Goal: Task Accomplishment & Management: Use online tool/utility

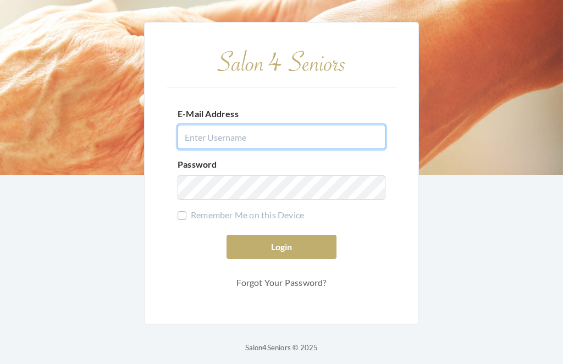
type input "dianewilson229@gmail.com"
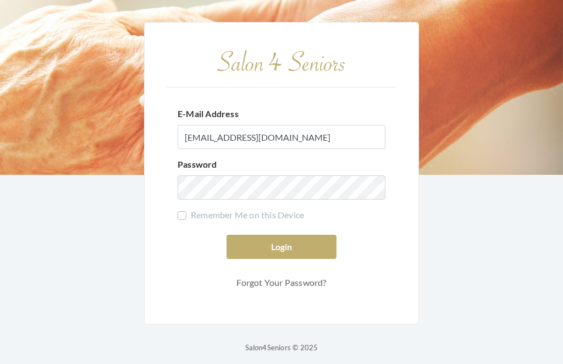
click at [281, 259] on button "Login" at bounding box center [281, 247] width 110 height 24
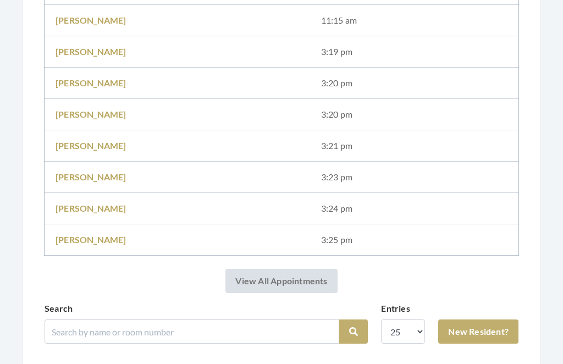
scroll to position [400, 0]
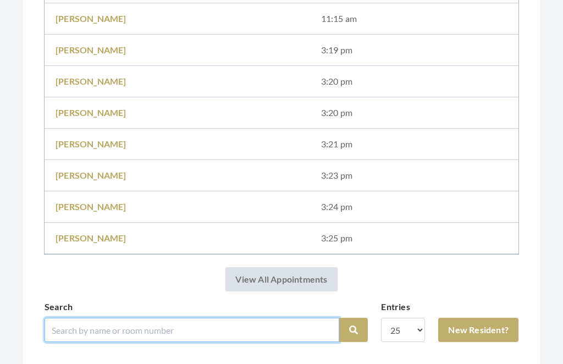
click at [175, 327] on input "search" at bounding box center [191, 330] width 294 height 24
type input "Smith"
click at [353, 330] on button "Search" at bounding box center [353, 330] width 29 height 24
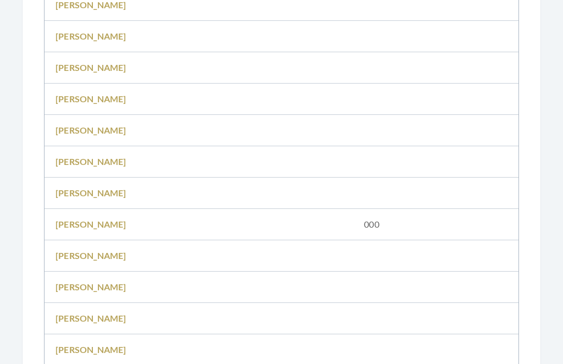
scroll to position [983, 0]
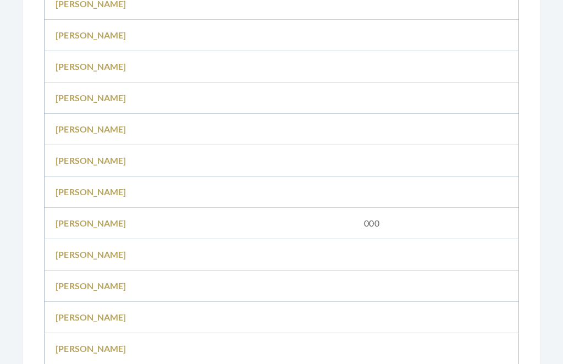
click at [102, 280] on link "[PERSON_NAME]" at bounding box center [90, 285] width 71 height 10
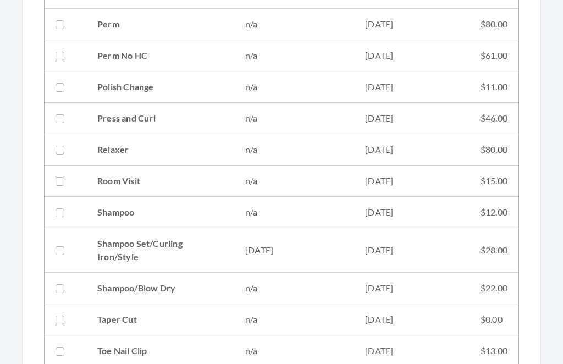
scroll to position [1177, 0]
click at [239, 240] on td "09/03/2025" at bounding box center [294, 251] width 120 height 44
checkbox input "true"
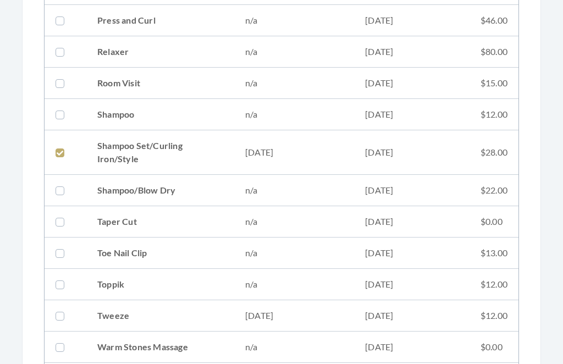
scroll to position [1487, 0]
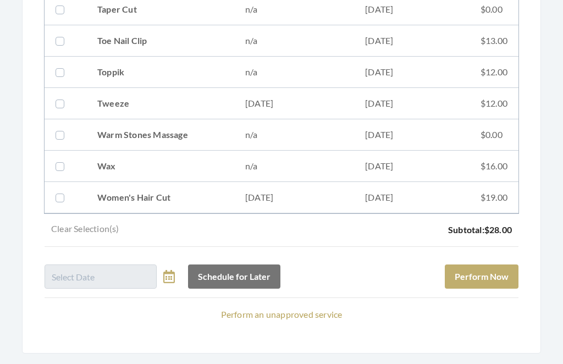
click at [499, 277] on button "Perform Now" at bounding box center [481, 277] width 74 height 24
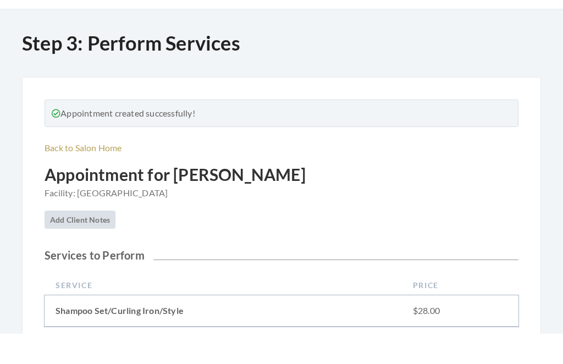
scroll to position [486, 0]
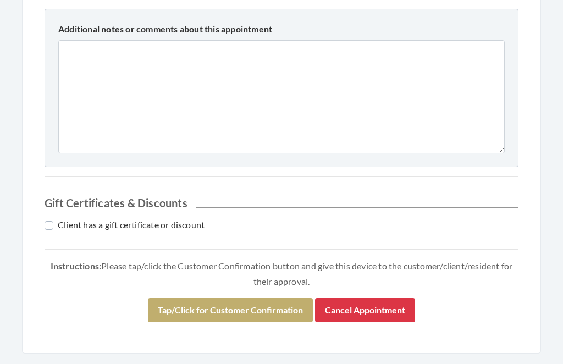
click at [263, 306] on button "Tap/Click for Customer Confirmation" at bounding box center [230, 310] width 165 height 24
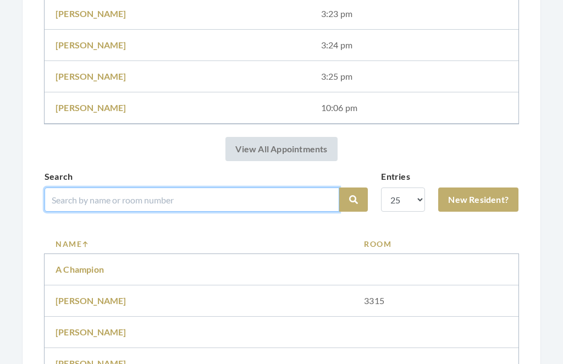
click at [214, 188] on input "search" at bounding box center [191, 199] width 294 height 24
type input "Calla"
click at [353, 199] on button "Search" at bounding box center [353, 200] width 29 height 24
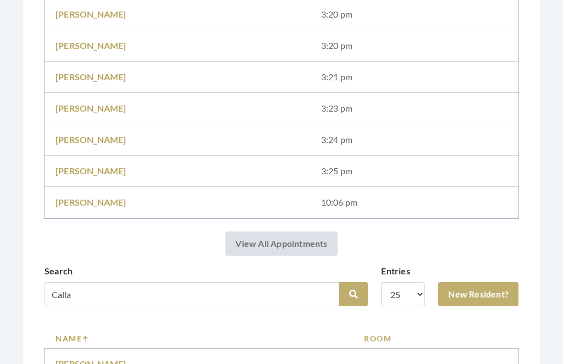
scroll to position [468, 0]
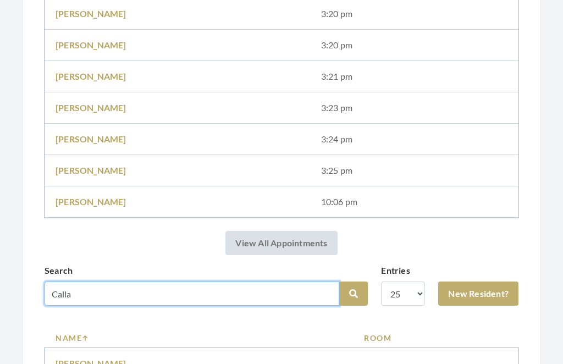
click at [185, 292] on input "Calla" at bounding box center [191, 293] width 294 height 24
click at [353, 293] on button "Search" at bounding box center [353, 293] width 29 height 24
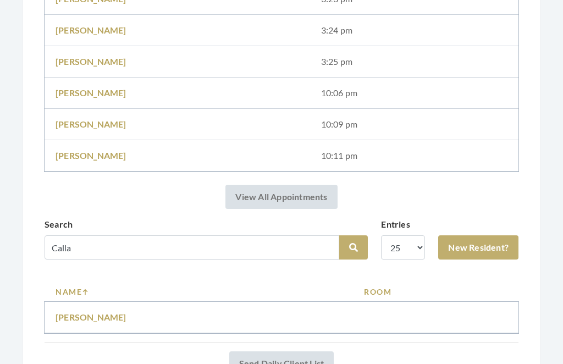
scroll to position [579, 0]
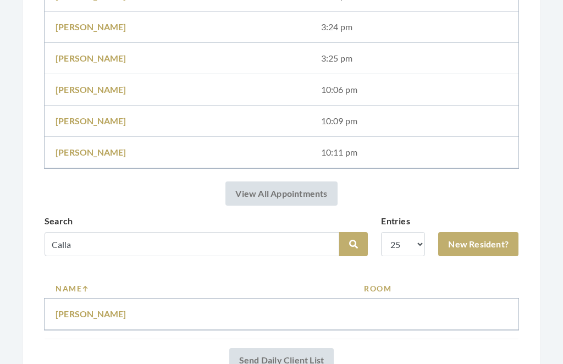
click at [114, 315] on link "[PERSON_NAME]" at bounding box center [90, 314] width 71 height 10
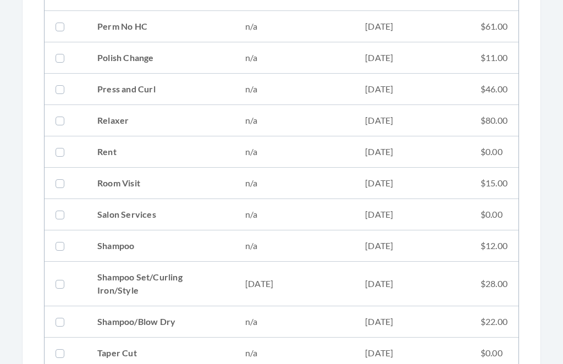
click at [437, 280] on td "[DATE]" at bounding box center [411, 284] width 115 height 44
checkbox input "true"
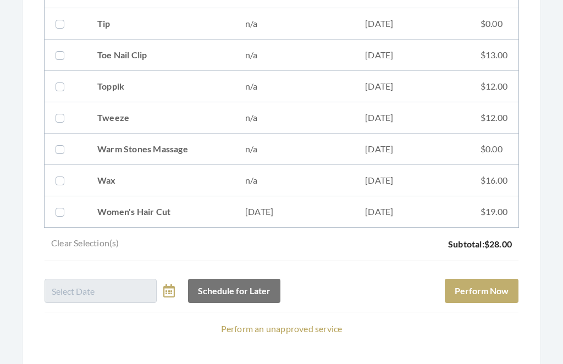
scroll to position [1581, 0]
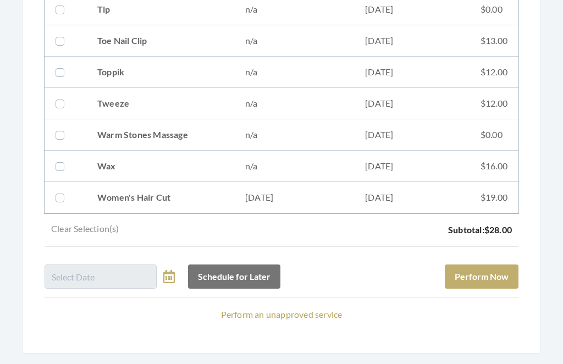
click at [504, 277] on button "Perform Now" at bounding box center [481, 277] width 74 height 24
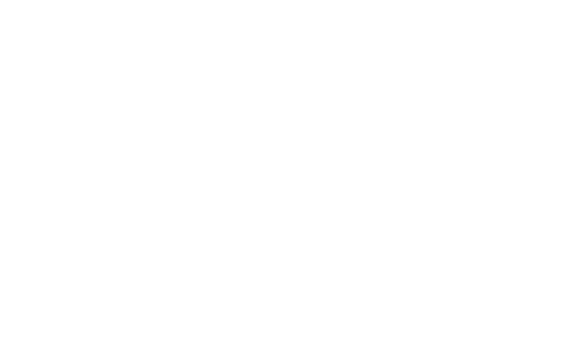
scroll to position [486, 0]
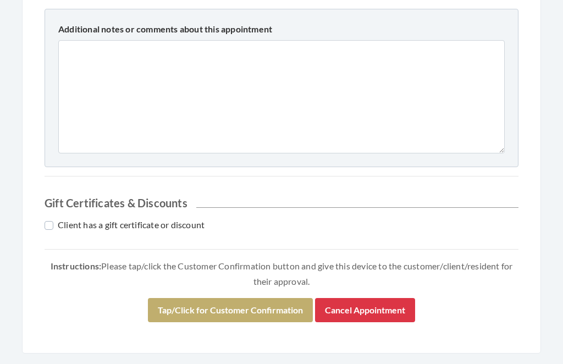
click at [252, 298] on button "Tap/Click for Customer Confirmation" at bounding box center [230, 310] width 165 height 24
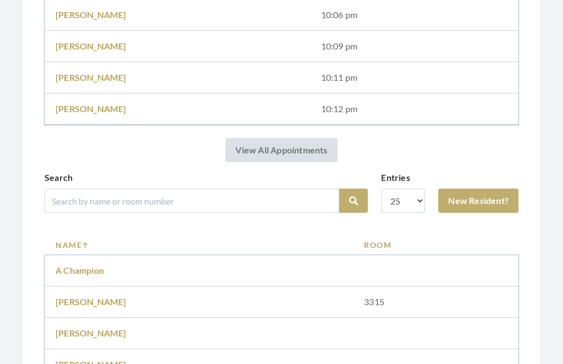
scroll to position [686, 0]
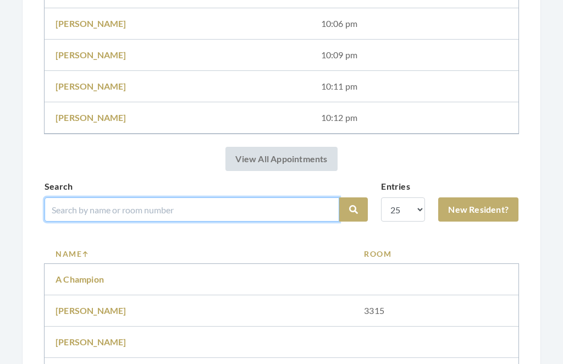
click at [233, 200] on input "search" at bounding box center [191, 209] width 294 height 24
type input "Mounting"
click at [353, 209] on button "Search" at bounding box center [353, 209] width 29 height 24
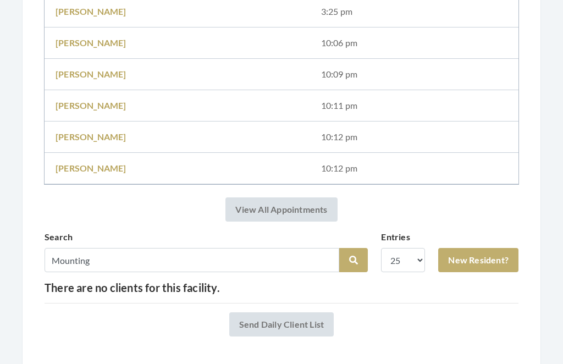
scroll to position [621, 0]
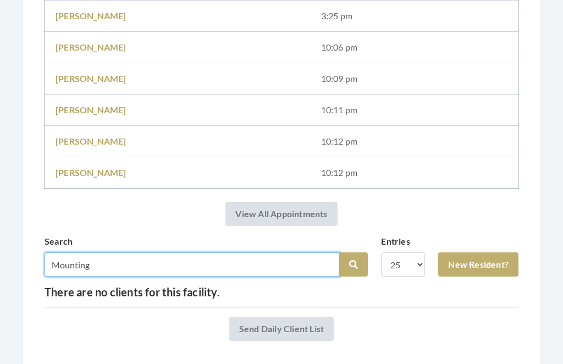
click at [127, 255] on input "Mounting" at bounding box center [191, 265] width 294 height 24
click at [115, 264] on input "Mounting" at bounding box center [191, 265] width 294 height 24
type input "Montin"
click at [353, 264] on button "Search" at bounding box center [353, 265] width 29 height 24
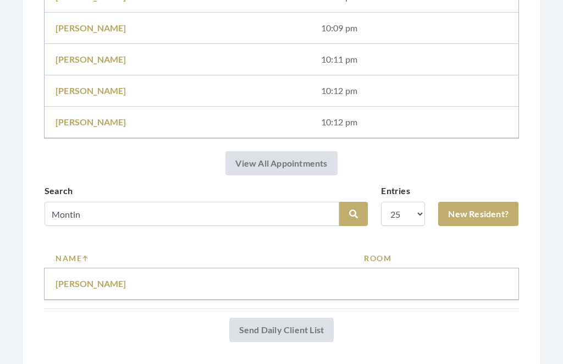
scroll to position [669, 0]
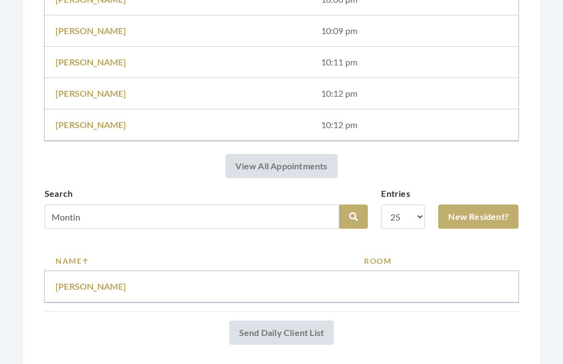
click at [93, 289] on link "[PERSON_NAME]" at bounding box center [90, 286] width 71 height 10
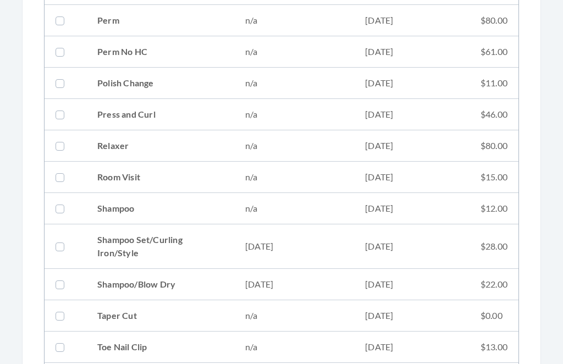
scroll to position [1182, 0]
click at [293, 248] on td "09/03/2025" at bounding box center [294, 246] width 120 height 44
checkbox input "true"
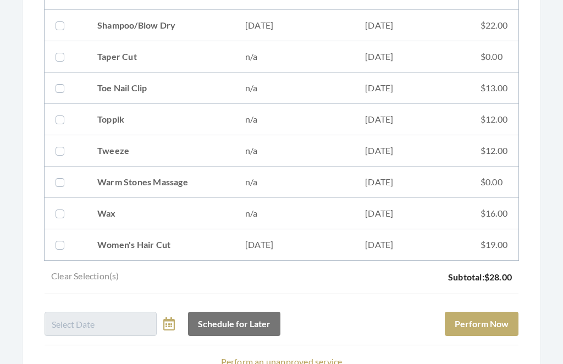
scroll to position [1487, 0]
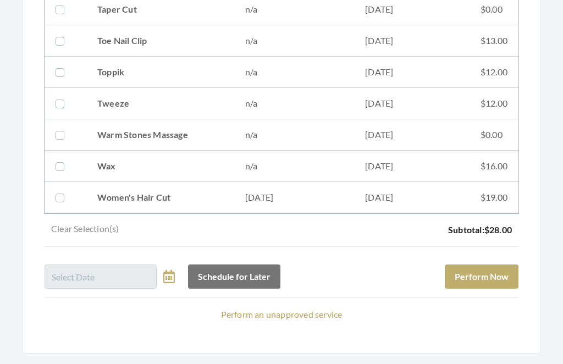
click at [503, 276] on button "Perform Now" at bounding box center [481, 277] width 74 height 24
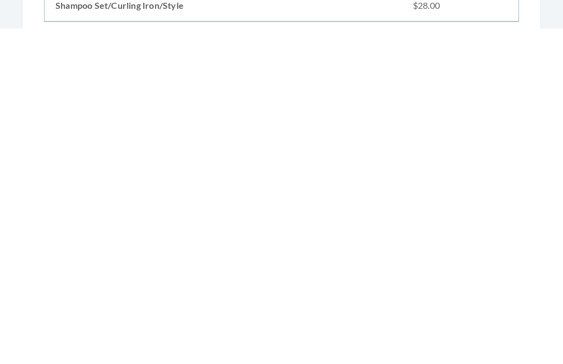
scroll to position [486, 0]
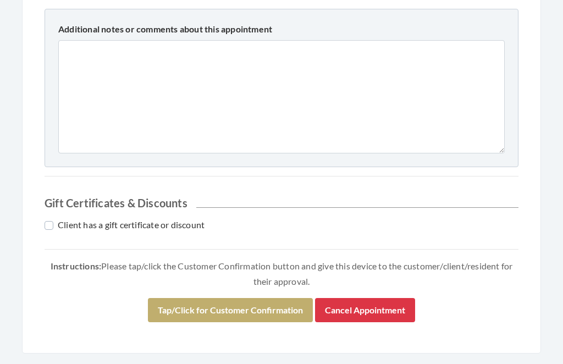
click at [252, 300] on button "Tap/Click for Customer Confirmation" at bounding box center [230, 310] width 165 height 24
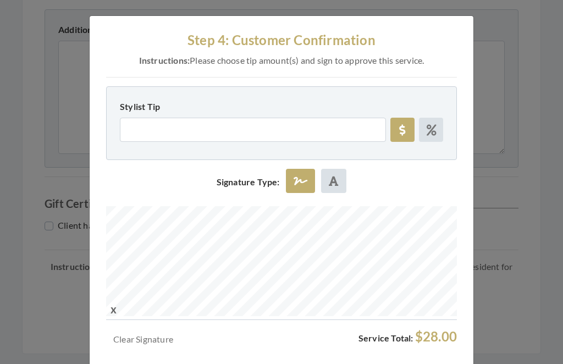
click at [277, 363] on div "Clear Signature Service Total: $28.00 Approve Service Cancel" at bounding box center [281, 360] width 350 height 63
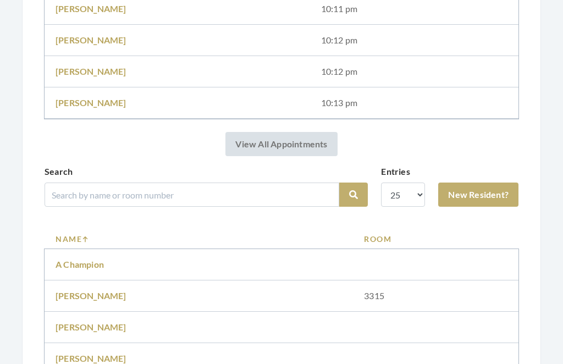
scroll to position [763, 0]
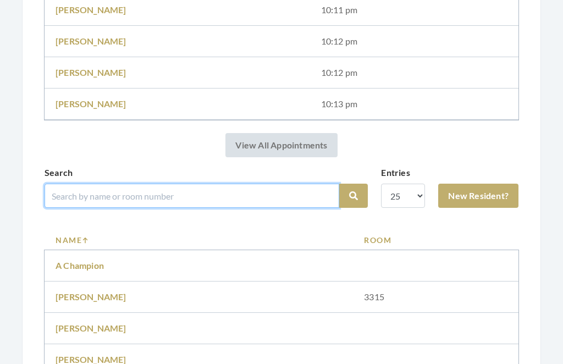
click at [187, 187] on input "search" at bounding box center [191, 195] width 294 height 24
type input "[PERSON_NAME]"
click at [353, 196] on button "Search" at bounding box center [353, 195] width 29 height 24
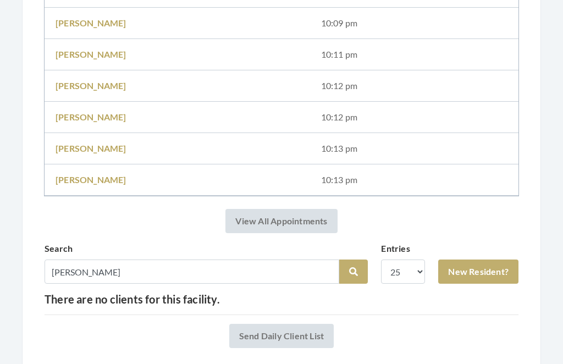
scroll to position [677, 0]
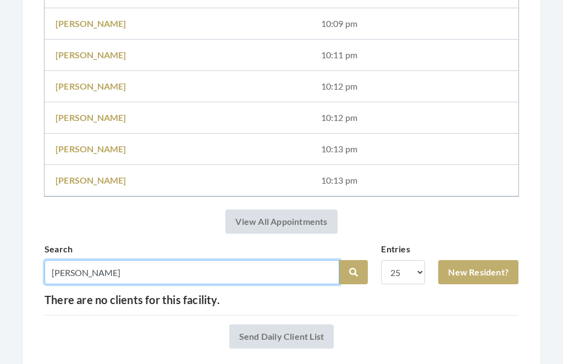
click at [132, 271] on input "Whitson" at bounding box center [191, 272] width 294 height 24
type input "Whit"
click at [353, 272] on button "Search" at bounding box center [353, 272] width 29 height 24
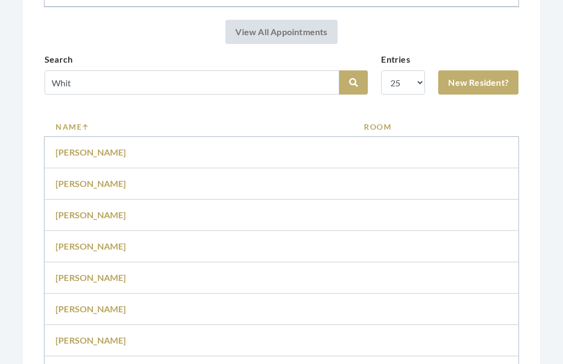
scroll to position [865, 0]
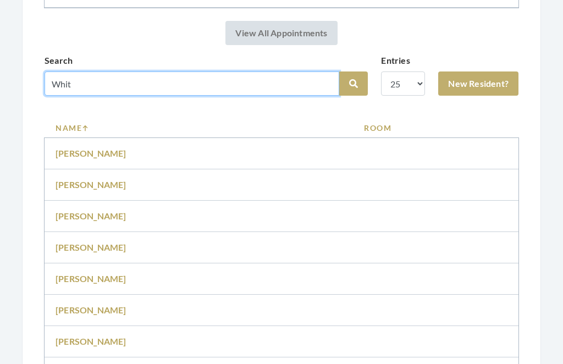
click at [97, 76] on input "Whit" at bounding box center [191, 83] width 294 height 24
click at [105, 88] on input "Whit" at bounding box center [191, 83] width 294 height 24
type input "W"
type input "Gracie"
click at [353, 84] on button "Search" at bounding box center [353, 83] width 29 height 24
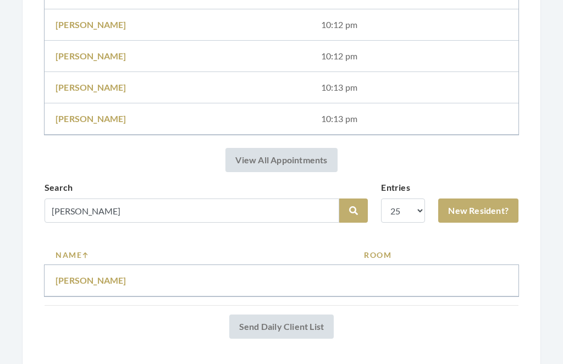
scroll to position [738, 0]
click at [101, 272] on td "Gracie Wilson" at bounding box center [198, 280] width 308 height 31
click at [108, 278] on link "Gracie Wilson" at bounding box center [90, 280] width 71 height 10
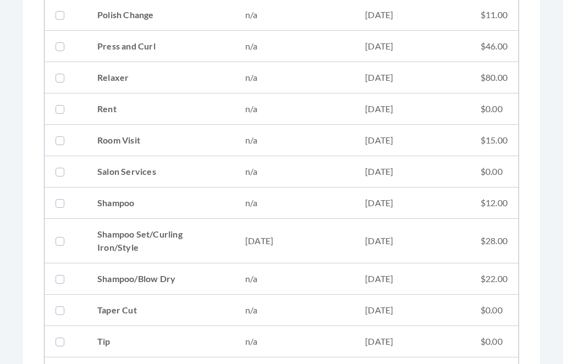
scroll to position [1253, 0]
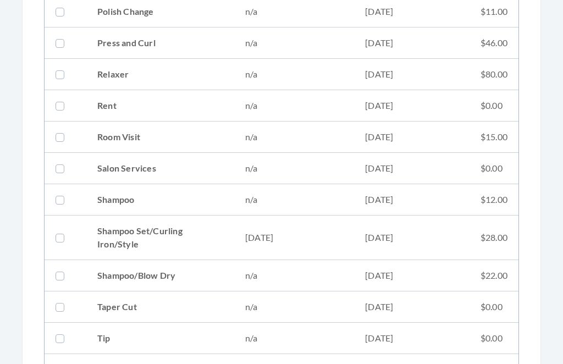
click at [454, 243] on td "[DATE]" at bounding box center [411, 237] width 115 height 44
checkbox input "true"
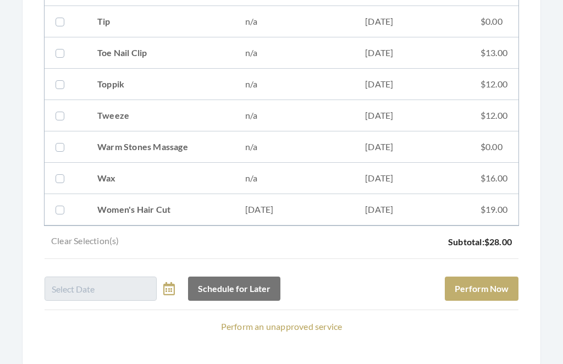
scroll to position [1572, 0]
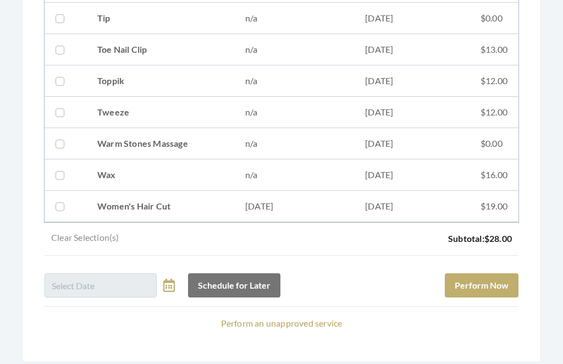
click at [500, 211] on td "$19.00" at bounding box center [493, 206] width 49 height 31
checkbox input "true"
click at [498, 283] on button "Perform Now" at bounding box center [481, 285] width 74 height 24
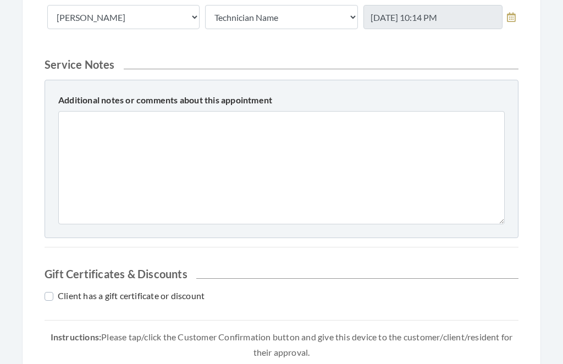
scroll to position [517, 0]
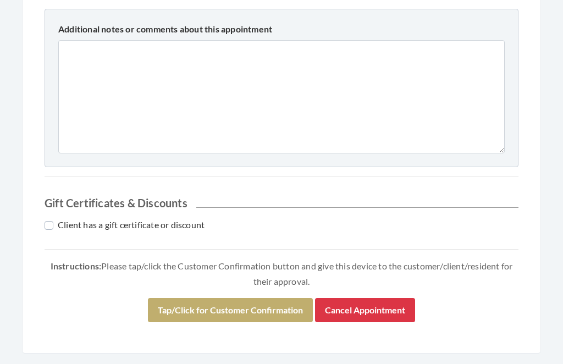
click at [261, 305] on button "Tap/Click for Customer Confirmation" at bounding box center [230, 310] width 165 height 24
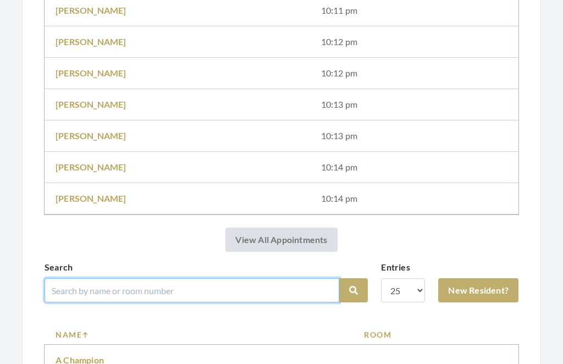
click at [214, 286] on input "search" at bounding box center [191, 290] width 294 height 24
type input "A"
type input "Par"
click at [353, 290] on button "Search" at bounding box center [353, 291] width 29 height 24
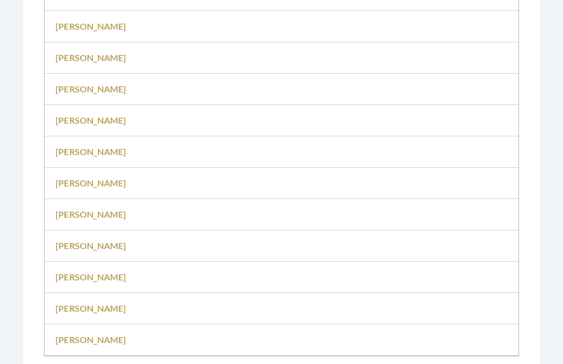
scroll to position [1149, 0]
click at [86, 271] on link "[PERSON_NAME]" at bounding box center [90, 276] width 71 height 10
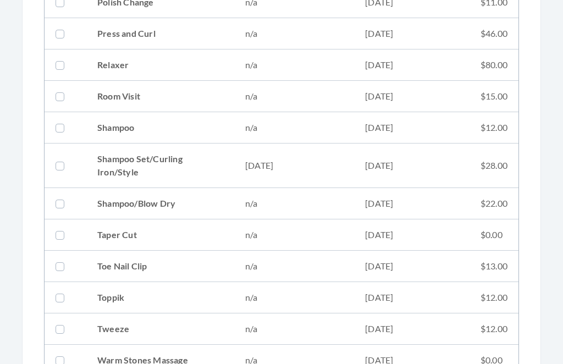
click at [453, 162] on td "09/03/2025" at bounding box center [411, 166] width 115 height 44
checkbox input "true"
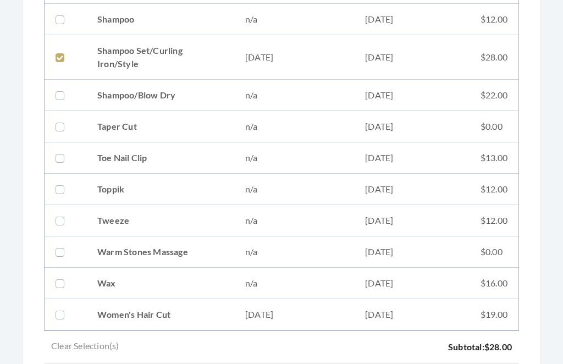
scroll to position [1487, 0]
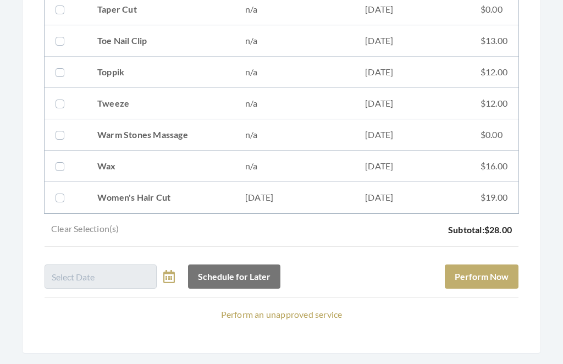
click at [500, 279] on button "Perform Now" at bounding box center [481, 277] width 74 height 24
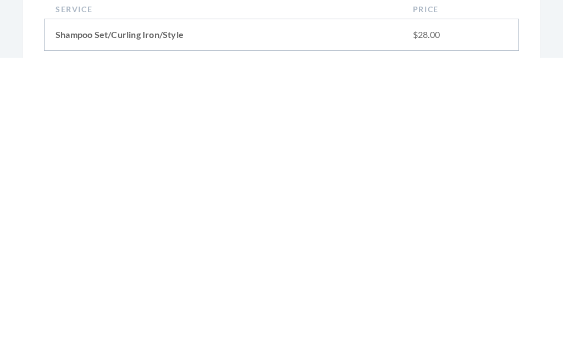
scroll to position [486, 0]
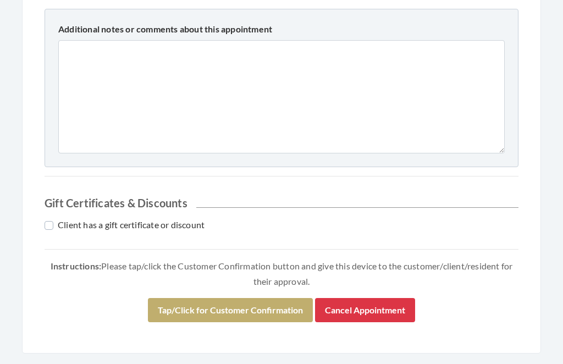
click at [257, 304] on button "Tap/Click for Customer Confirmation" at bounding box center [230, 310] width 165 height 24
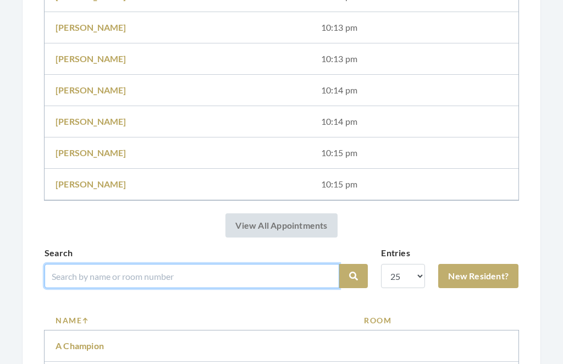
click at [264, 271] on input "search" at bounding box center [191, 276] width 294 height 24
type input "Ombudsman"
click at [353, 276] on button "Search" at bounding box center [353, 276] width 29 height 24
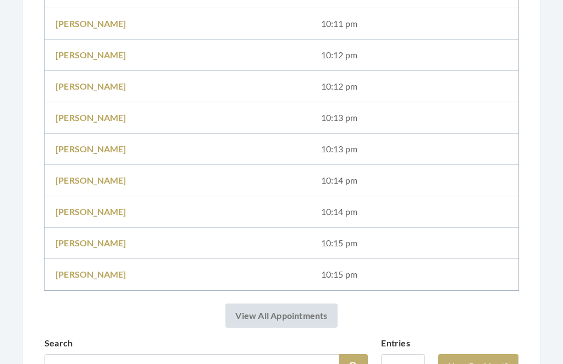
scroll to position [733, 0]
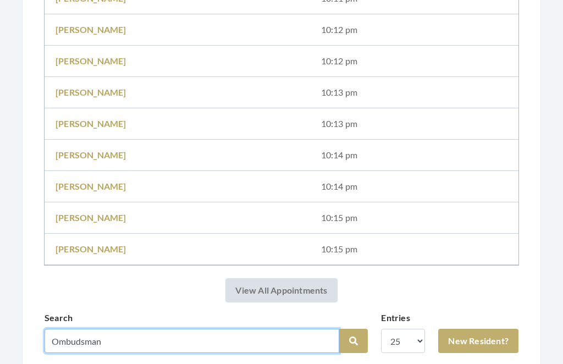
click at [165, 329] on input "Ombudsman" at bounding box center [191, 341] width 294 height 24
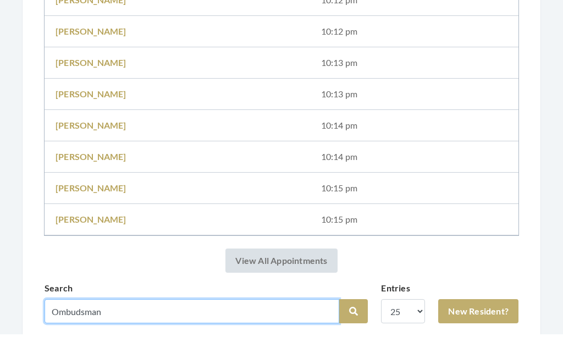
scroll to position [798, 0]
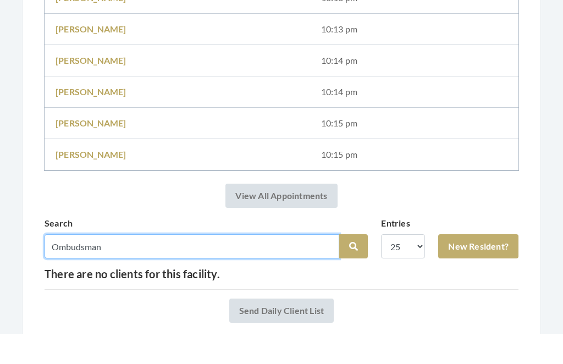
click at [121, 264] on input "Ombudsman" at bounding box center [191, 276] width 294 height 24
type input "Osburn"
click at [353, 264] on button "Search" at bounding box center [353, 276] width 29 height 24
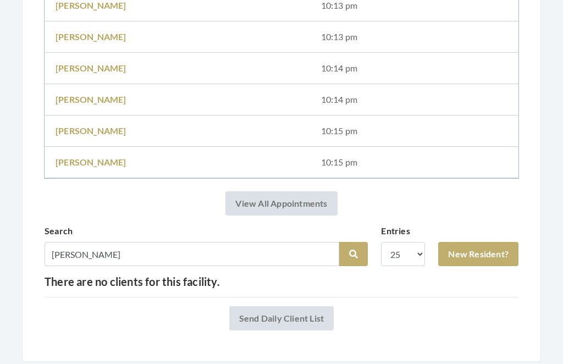
scroll to position [828, 0]
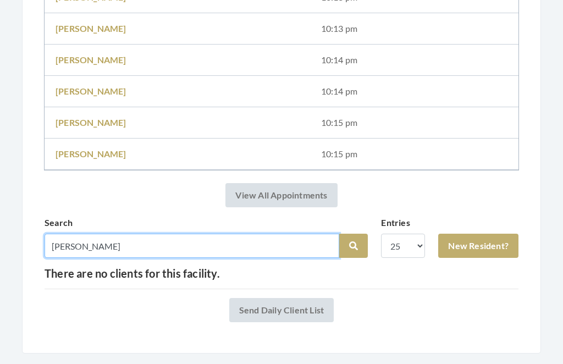
click at [124, 243] on input "[PERSON_NAME]" at bounding box center [191, 246] width 294 height 24
type input "Osb"
click at [353, 246] on button "Search" at bounding box center [353, 246] width 29 height 24
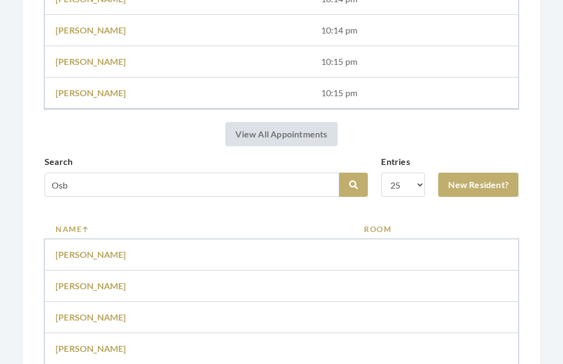
scroll to position [889, 0]
click at [88, 311] on link "[PERSON_NAME]" at bounding box center [90, 316] width 71 height 10
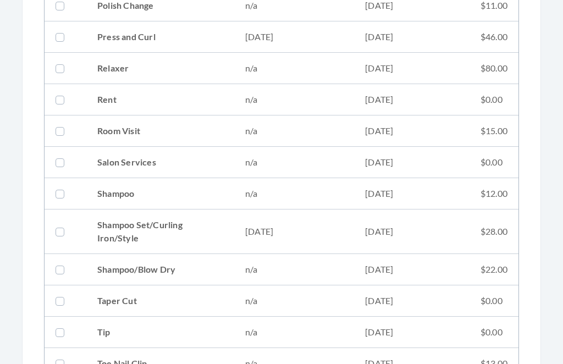
click at [272, 225] on td "[DATE]" at bounding box center [294, 232] width 120 height 44
checkbox input "true"
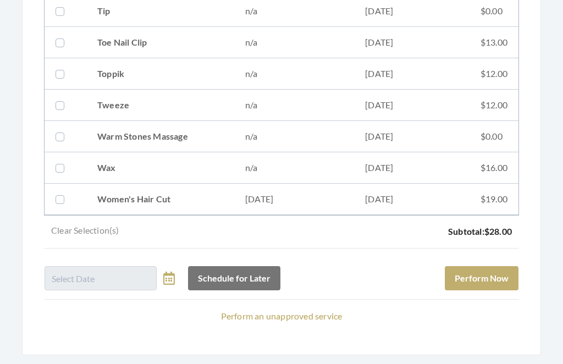
click at [313, 197] on td "[DATE]" at bounding box center [294, 199] width 120 height 31
checkbox input "true"
click at [489, 277] on button "Perform Now" at bounding box center [481, 278] width 74 height 24
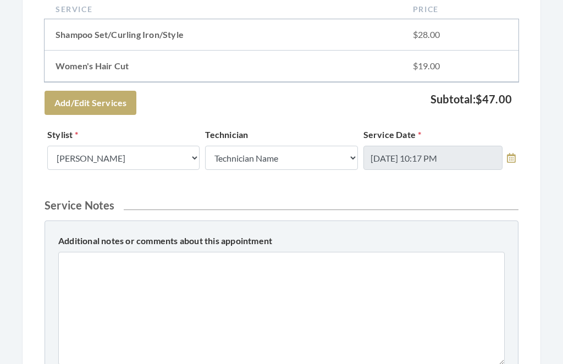
scroll to position [586, 0]
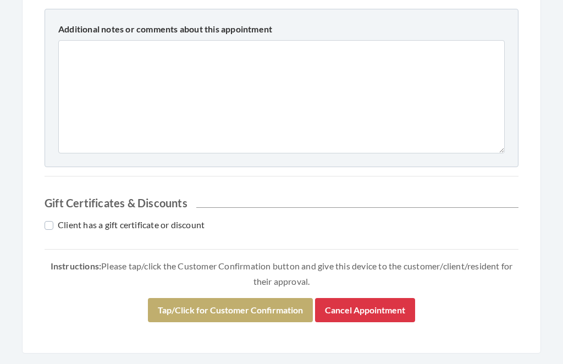
click at [261, 304] on button "Tap/Click for Customer Confirmation" at bounding box center [230, 310] width 165 height 24
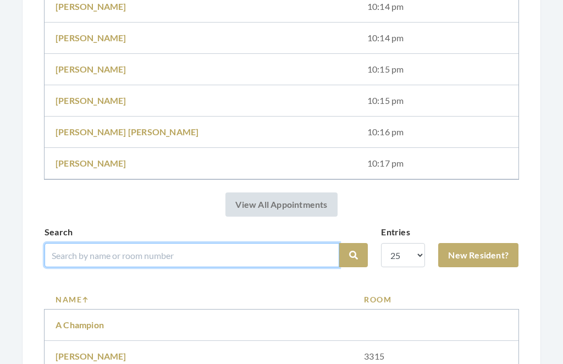
click at [260, 247] on input "search" at bounding box center [191, 255] width 294 height 24
type input "Clin"
click at [353, 255] on button "Search" at bounding box center [353, 255] width 29 height 24
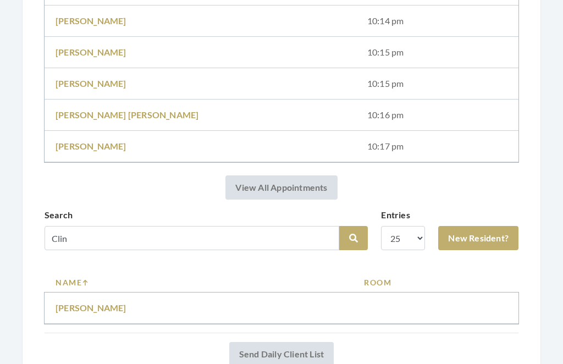
scroll to position [899, 0]
click at [118, 309] on link "Barbara Clinton" at bounding box center [90, 307] width 71 height 10
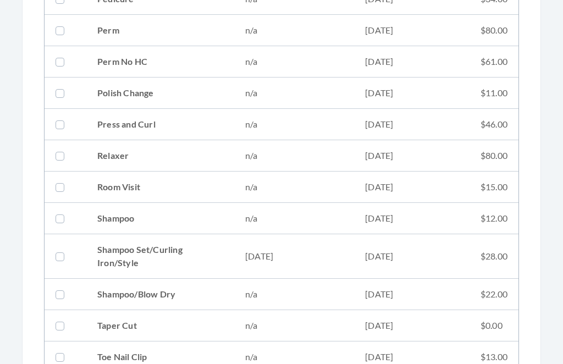
click at [432, 256] on td "[DATE]" at bounding box center [411, 257] width 115 height 44
checkbox input "true"
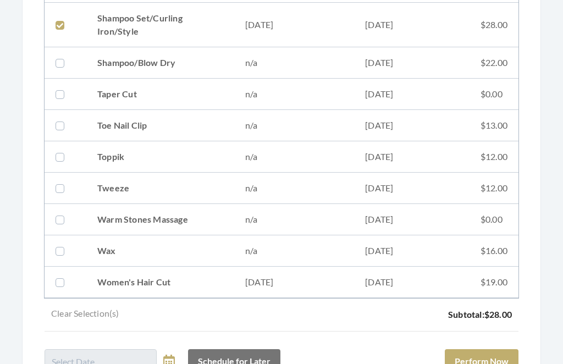
scroll to position [1487, 0]
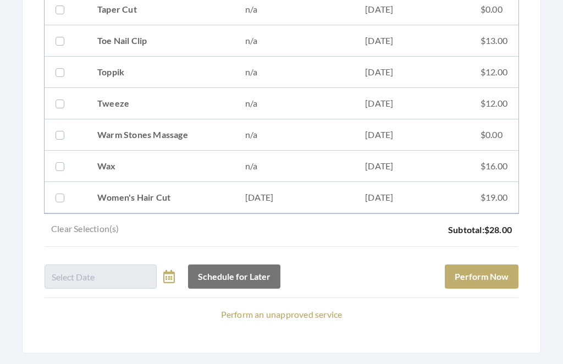
click at [499, 193] on td "$19.00" at bounding box center [493, 197] width 49 height 31
checkbox input "true"
click at [484, 266] on button "Perform Now" at bounding box center [481, 277] width 74 height 24
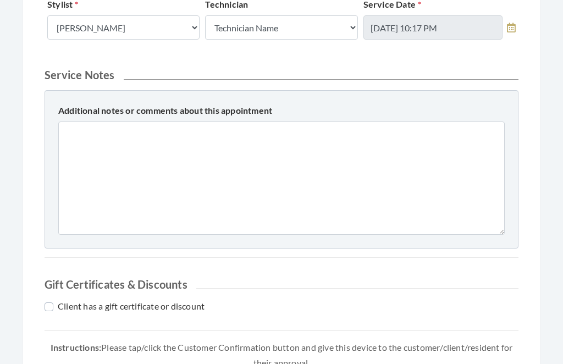
scroll to position [517, 0]
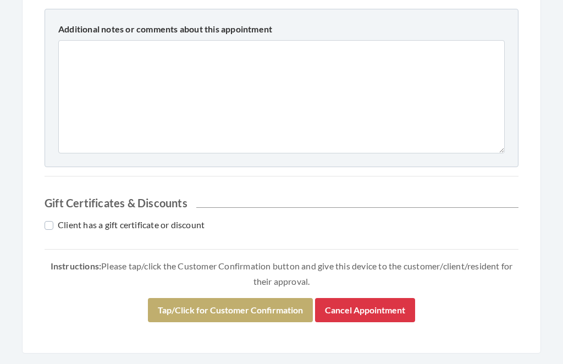
click at [222, 305] on button "Tap/Click for Customer Confirmation" at bounding box center [230, 310] width 165 height 24
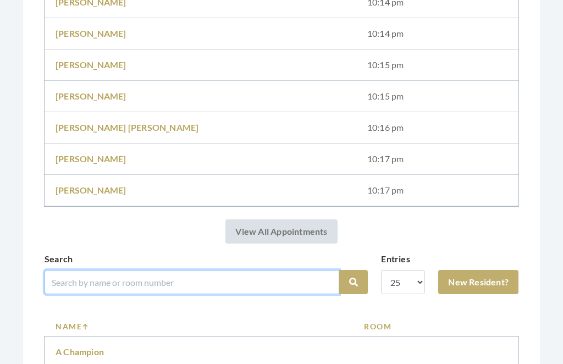
click at [215, 278] on input "search" at bounding box center [191, 282] width 294 height 24
type input "Riley"
click at [353, 282] on button "Search" at bounding box center [353, 282] width 29 height 24
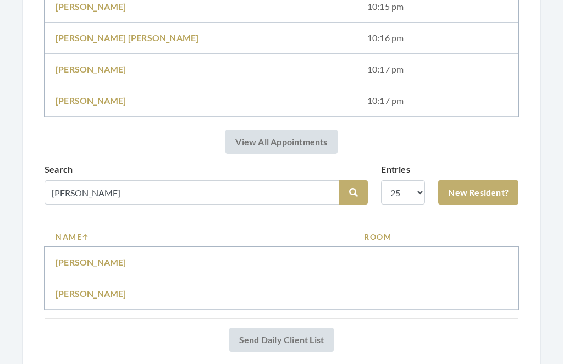
scroll to position [977, 0]
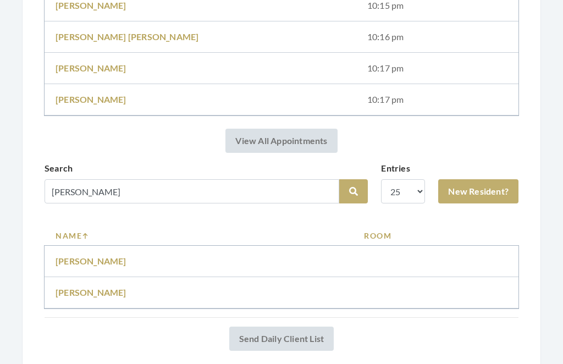
click at [88, 256] on link "Betty Riley" at bounding box center [90, 260] width 71 height 10
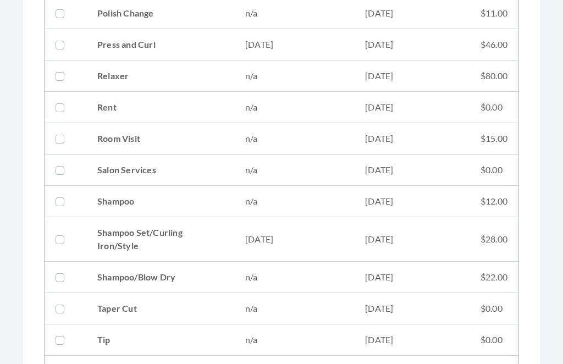
click at [266, 240] on td "[DATE]" at bounding box center [294, 240] width 120 height 44
checkbox input "true"
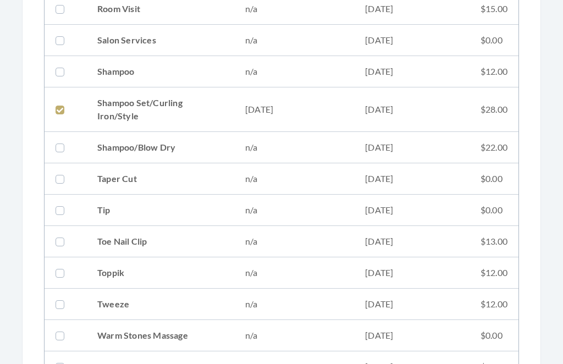
scroll to position [1581, 0]
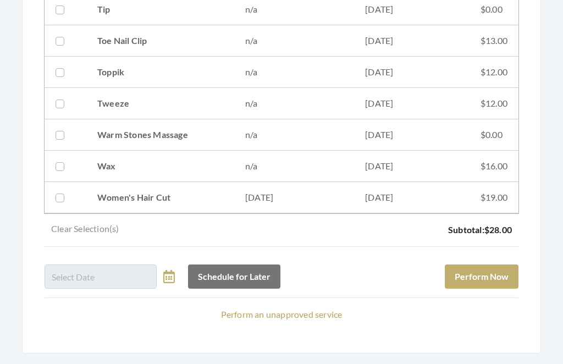
click at [504, 276] on button "Perform Now" at bounding box center [481, 277] width 74 height 24
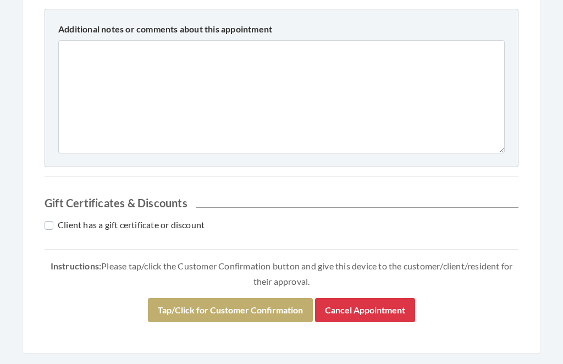
click at [269, 299] on button "Tap/Click for Customer Confirmation" at bounding box center [230, 310] width 165 height 24
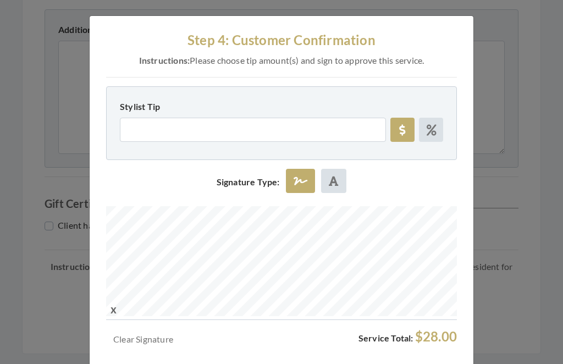
scroll to position [2, 0]
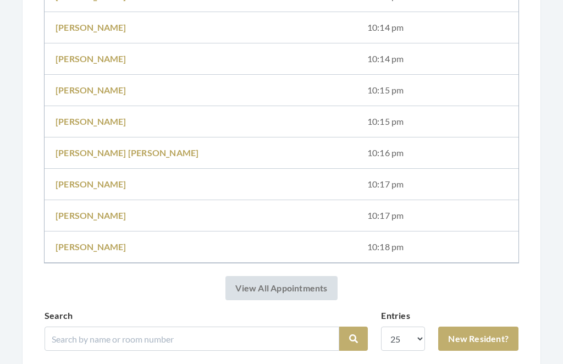
scroll to position [913, 0]
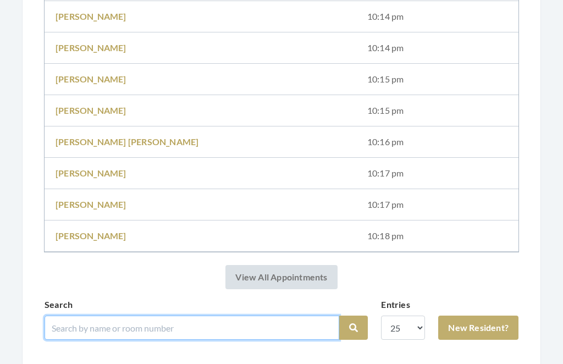
click at [210, 320] on input "search" at bounding box center [191, 327] width 294 height 24
type input "Nelson"
click at [353, 327] on button "Search" at bounding box center [353, 327] width 29 height 24
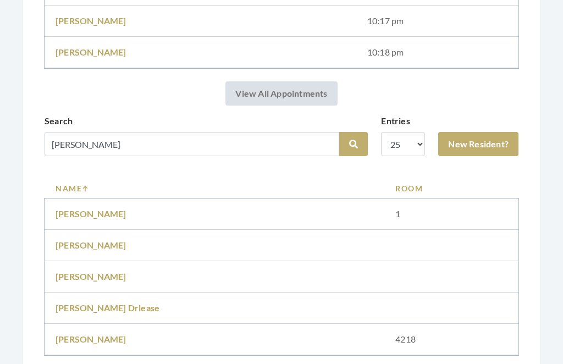
scroll to position [1056, 0]
click at [103, 340] on link "Orlease Nelson" at bounding box center [90, 338] width 71 height 10
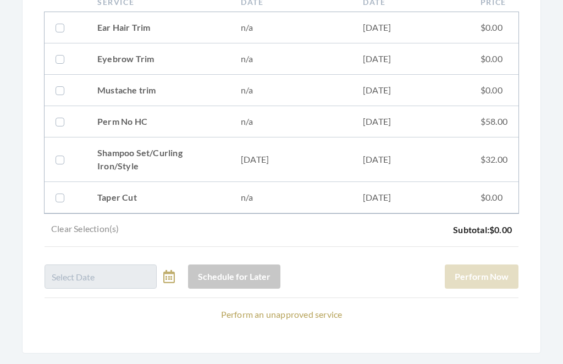
scroll to position [353, 0]
click at [297, 310] on link "Perform an unapproved service" at bounding box center [281, 314] width 121 height 10
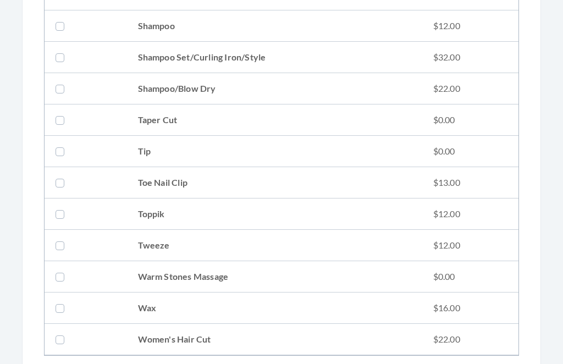
scroll to position [1510, 0]
click at [387, 53] on td "Shampoo Set/Curling Iron/Style" at bounding box center [274, 57] width 295 height 31
checkbox input "true"
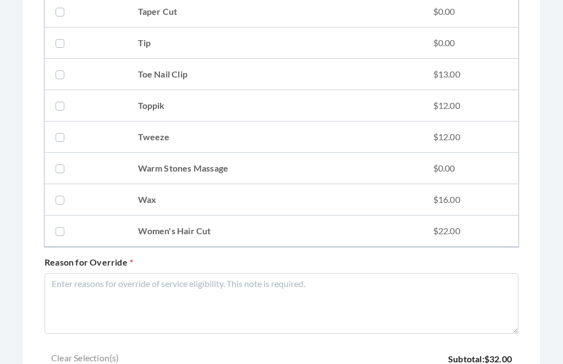
scroll to position [1620, 0]
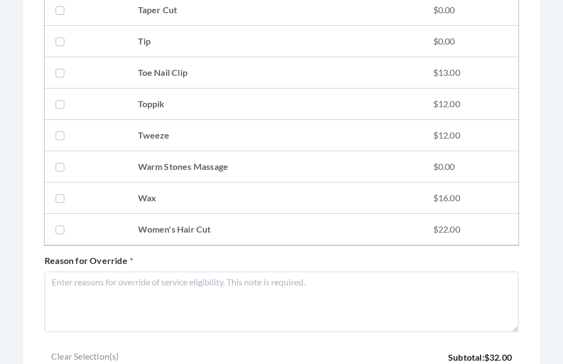
click at [451, 226] on td "$22.00" at bounding box center [470, 229] width 96 height 31
checkbox input "true"
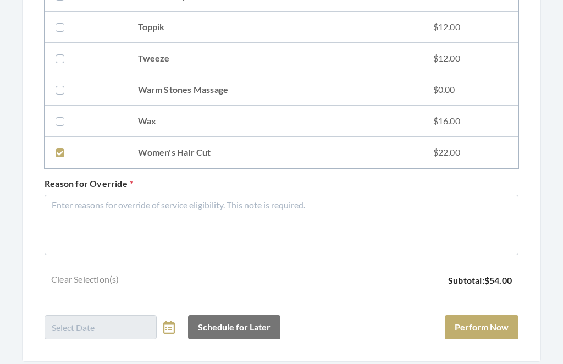
scroll to position [1705, 0]
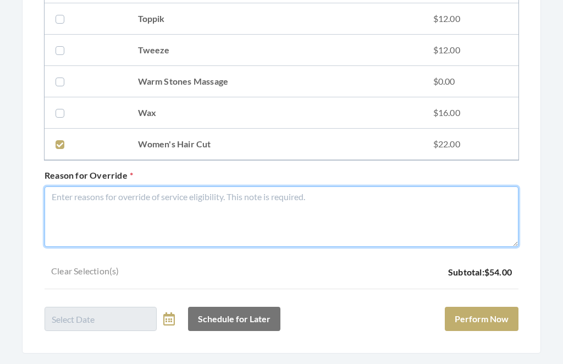
click at [168, 220] on textarea "Reason for Override" at bounding box center [281, 217] width 474 height 60
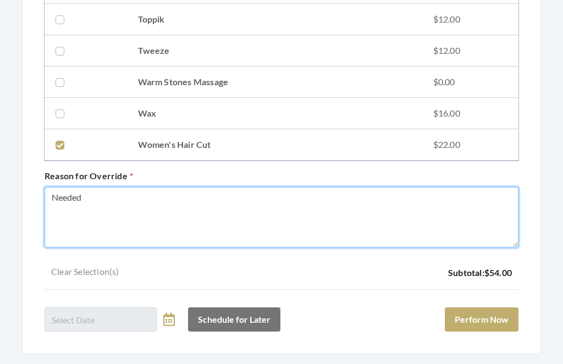
type textarea "Needed"
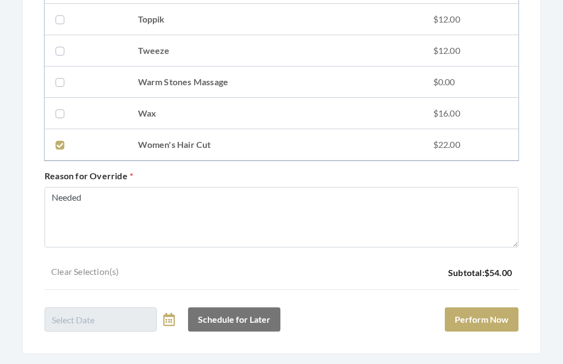
click at [480, 322] on button "Perform Now" at bounding box center [481, 319] width 74 height 24
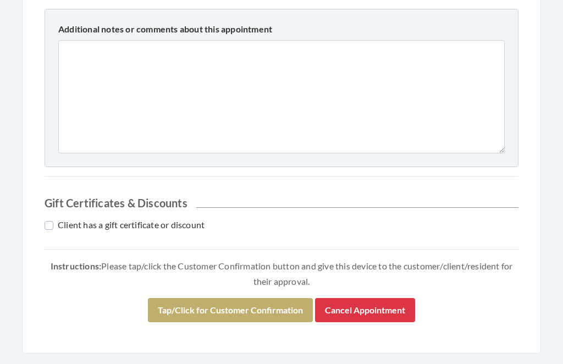
click at [252, 302] on button "Tap/Click for Customer Confirmation" at bounding box center [230, 310] width 165 height 24
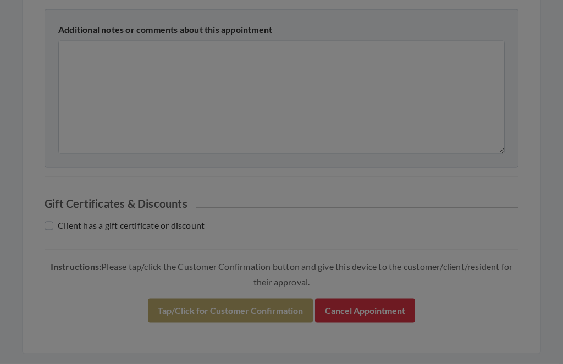
scroll to position [555, 0]
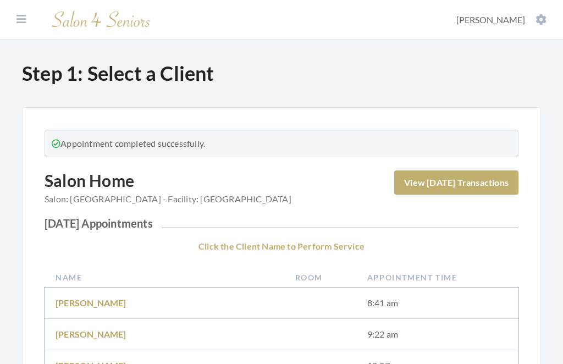
click at [537, 11] on section "Facilities [PERSON_NAME] My Transactions Account Log Out" at bounding box center [281, 20] width 563 height 40
click at [541, 19] on button "[PERSON_NAME]" at bounding box center [501, 20] width 97 height 12
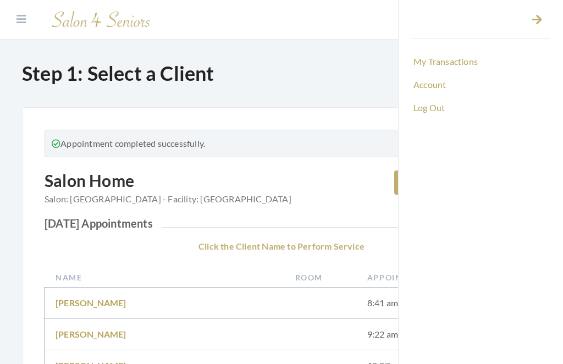
click at [434, 111] on link "Log Out" at bounding box center [480, 107] width 138 height 19
